Goal: Task Accomplishment & Management: Manage account settings

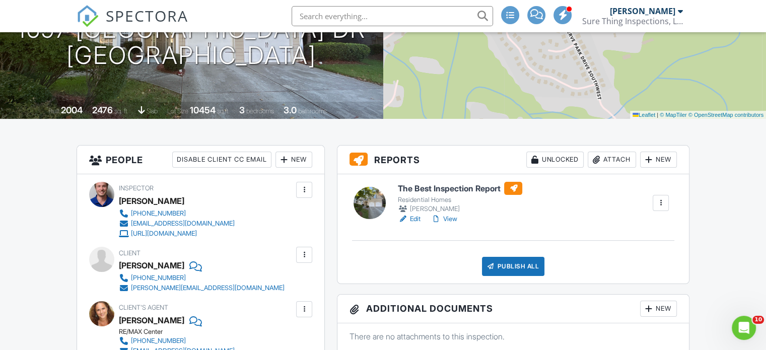
scroll to position [151, 0]
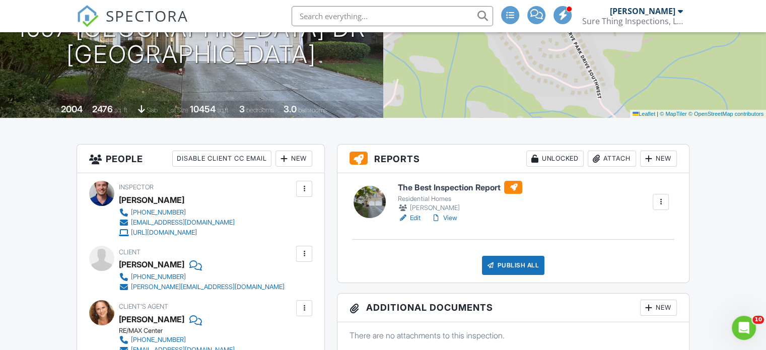
click at [451, 219] on link "View" at bounding box center [444, 218] width 26 height 10
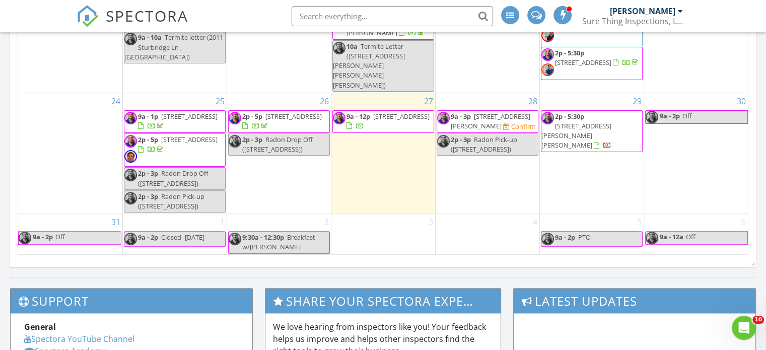
scroll to position [655, 0]
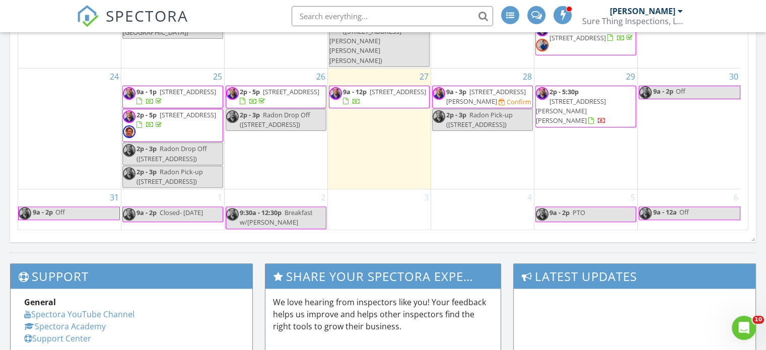
click at [468, 87] on link "9a - 3p 775 Barberry Dr , Milton 30004" at bounding box center [486, 96] width 80 height 19
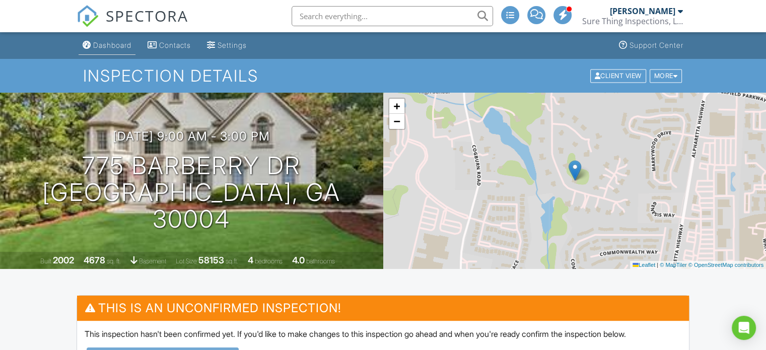
click at [116, 42] on div "Dashboard" at bounding box center [112, 45] width 38 height 9
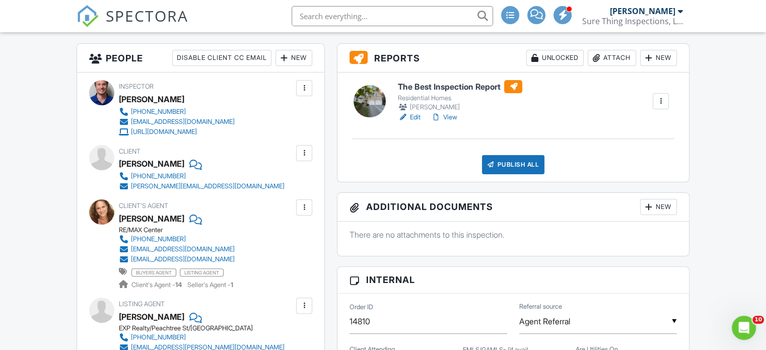
click at [508, 162] on div "Publish All" at bounding box center [513, 164] width 63 height 19
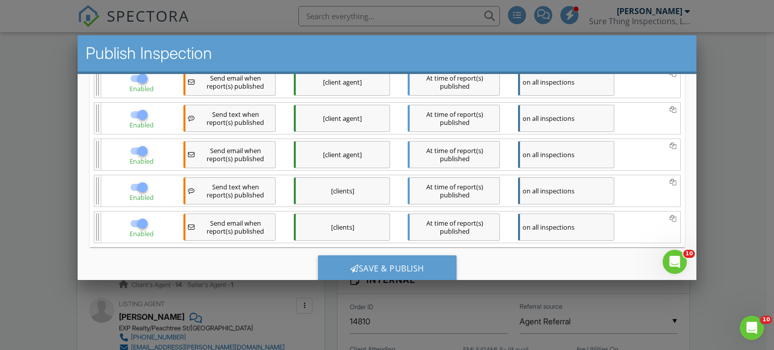
scroll to position [195, 0]
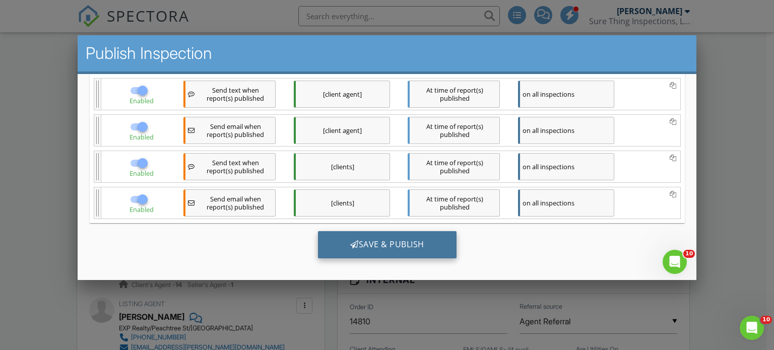
click at [393, 240] on div "Save & Publish" at bounding box center [386, 244] width 139 height 27
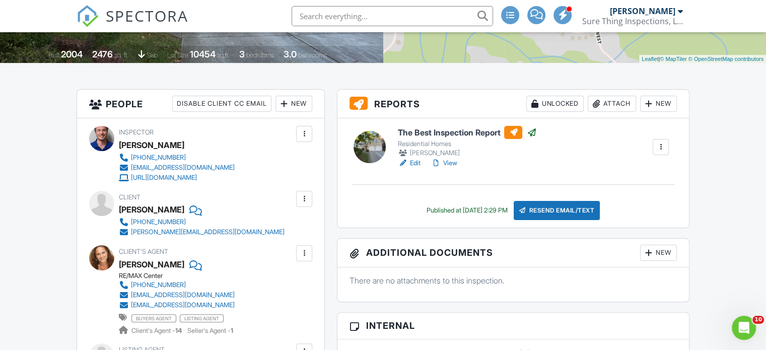
scroll to position [50, 0]
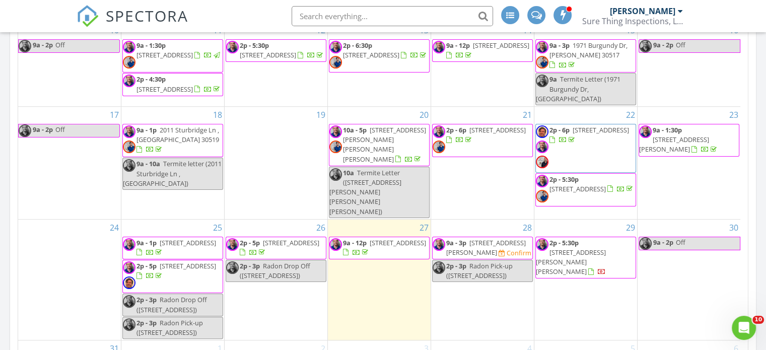
scroll to position [604, 0]
